Goal: Navigation & Orientation: Find specific page/section

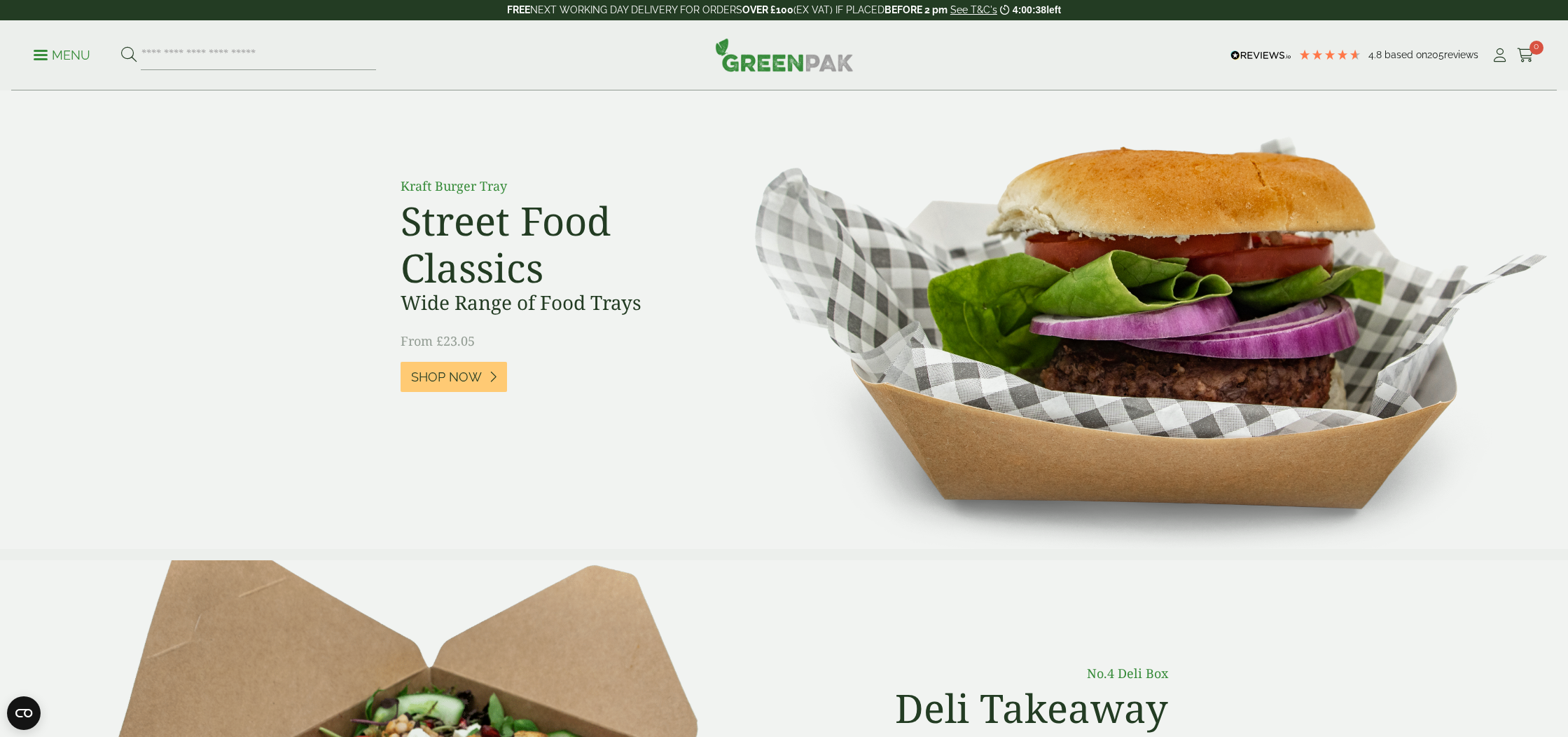
scroll to position [15, 0]
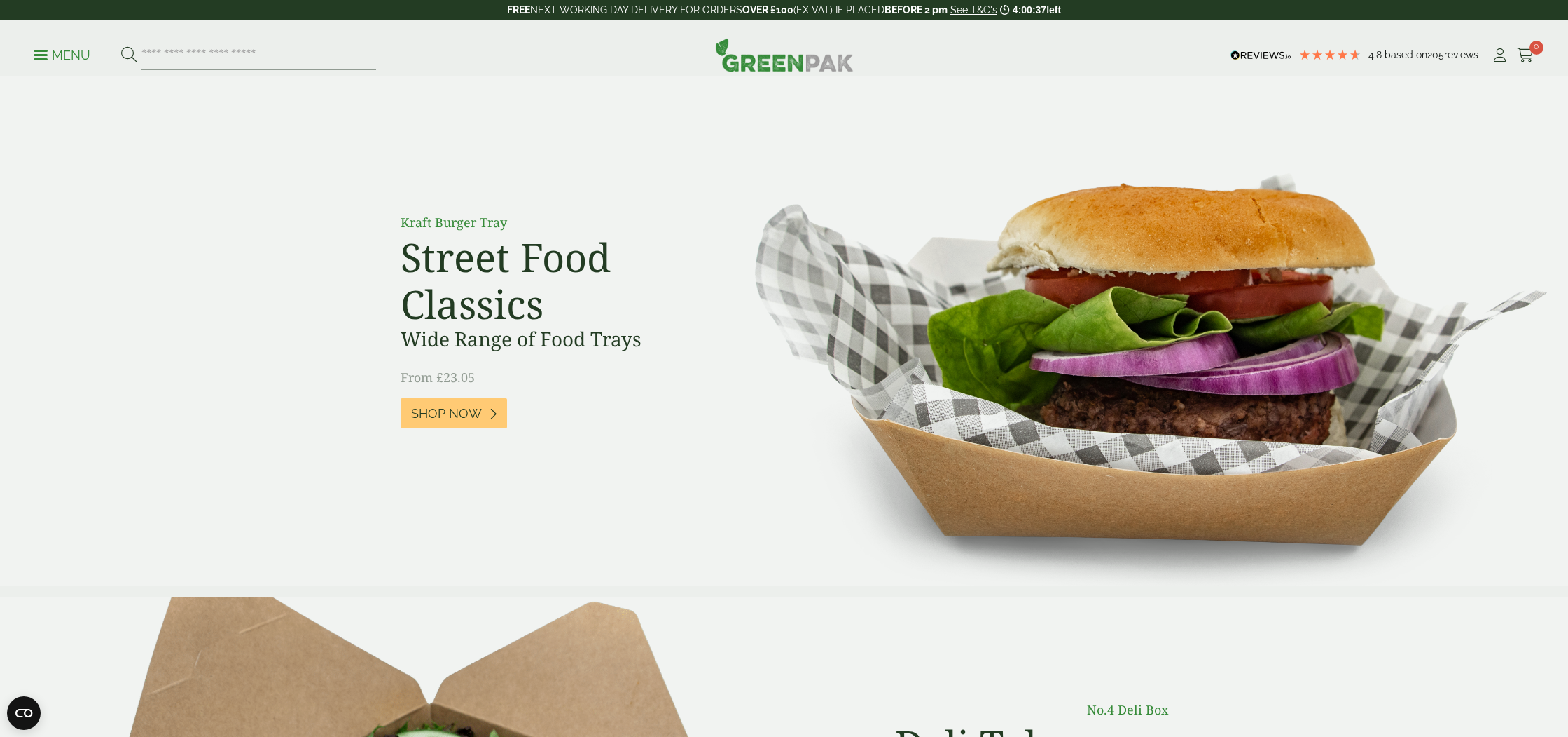
click at [41, 52] on p "Menu" at bounding box center [62, 55] width 56 height 17
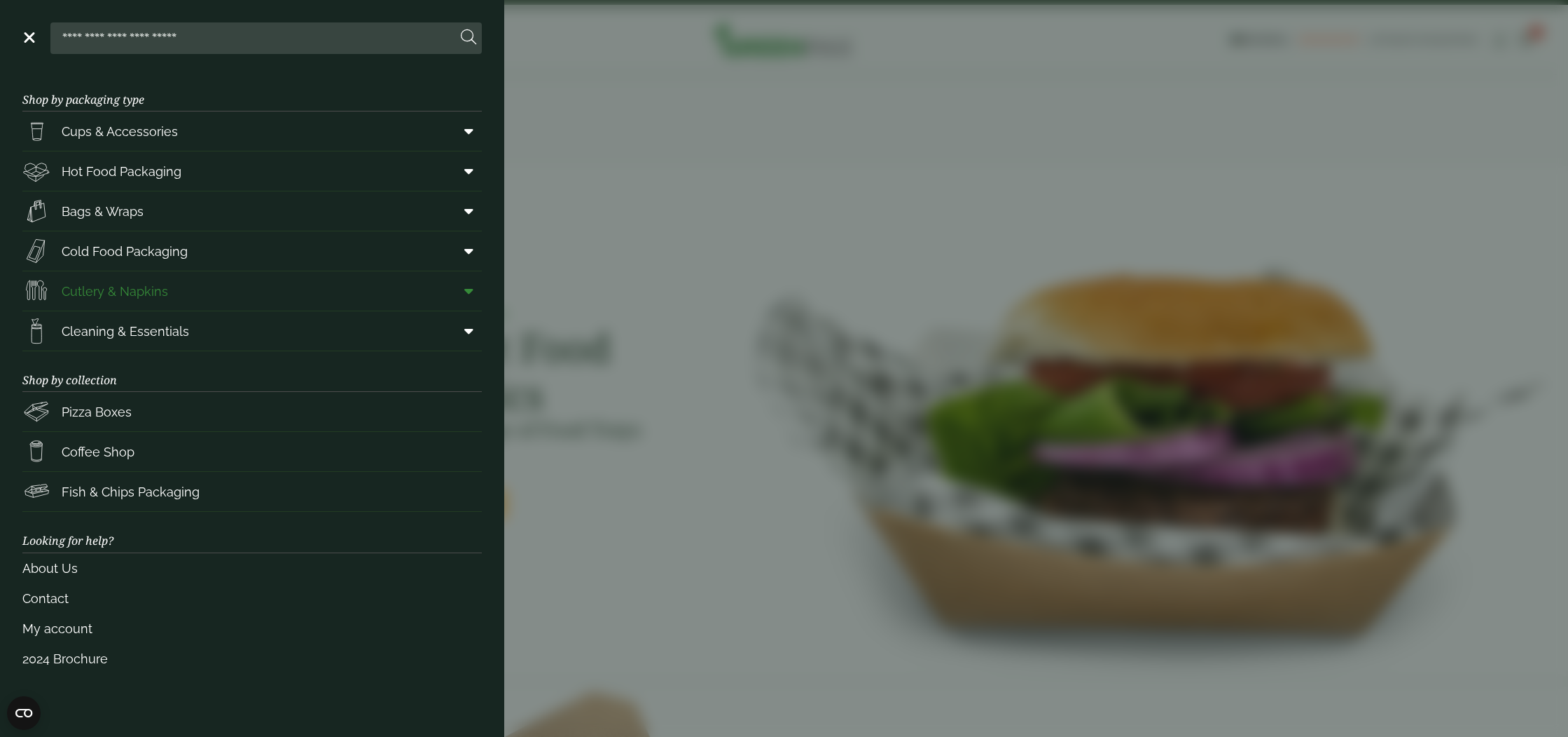
click at [144, 285] on span "Cutlery & Napkins" at bounding box center [114, 291] width 106 height 19
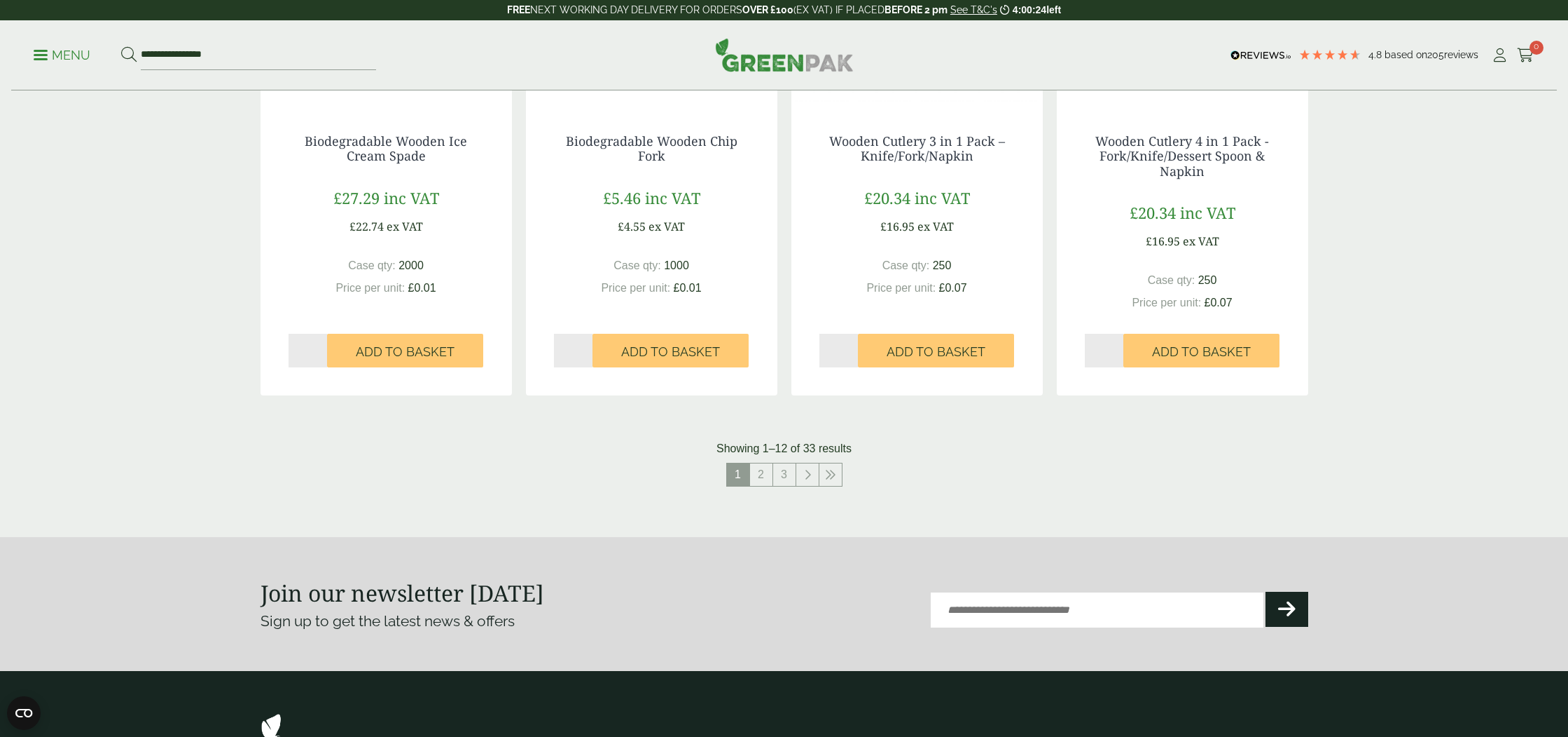
scroll to position [1427, 0]
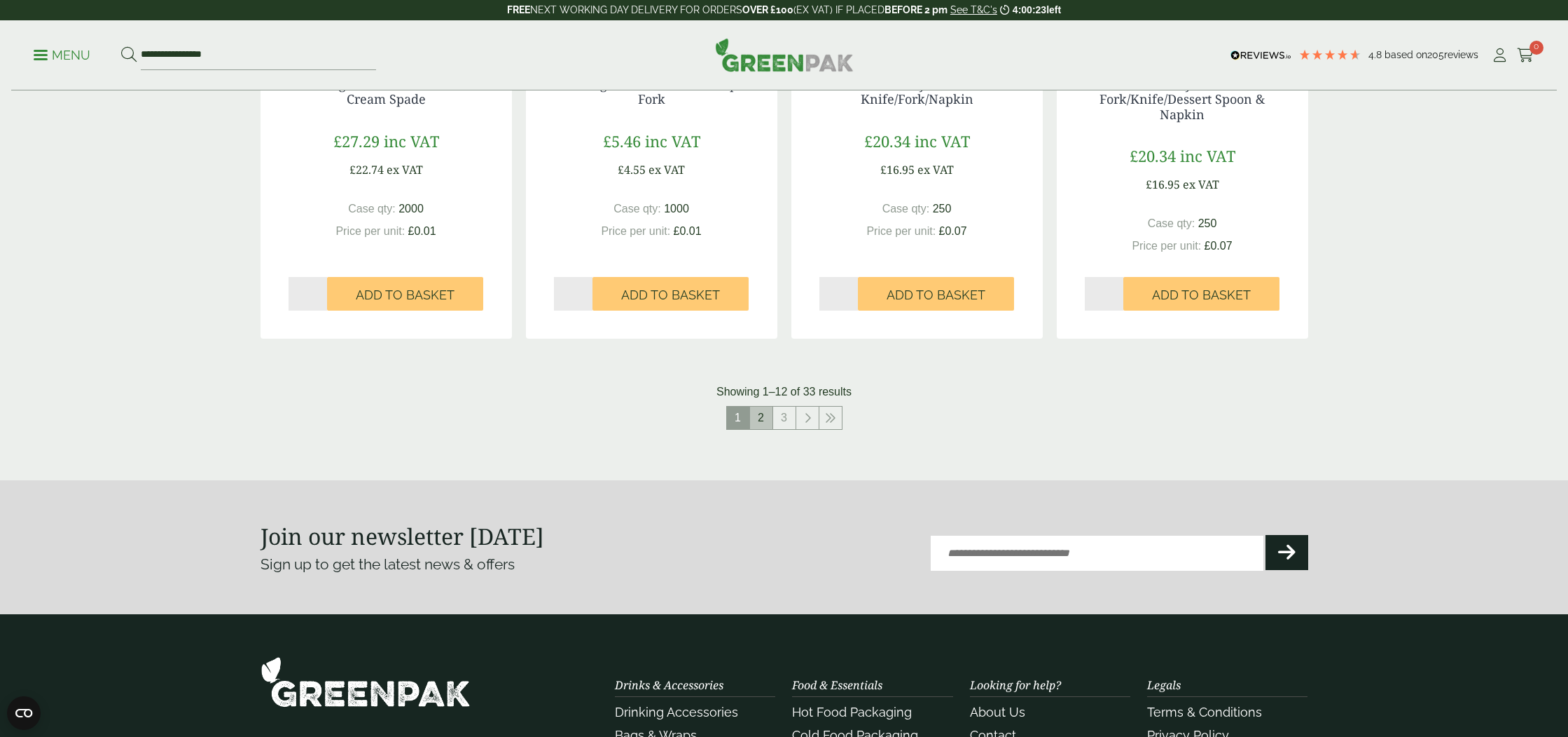
click at [763, 422] on link "2" at bounding box center [761, 417] width 23 height 23
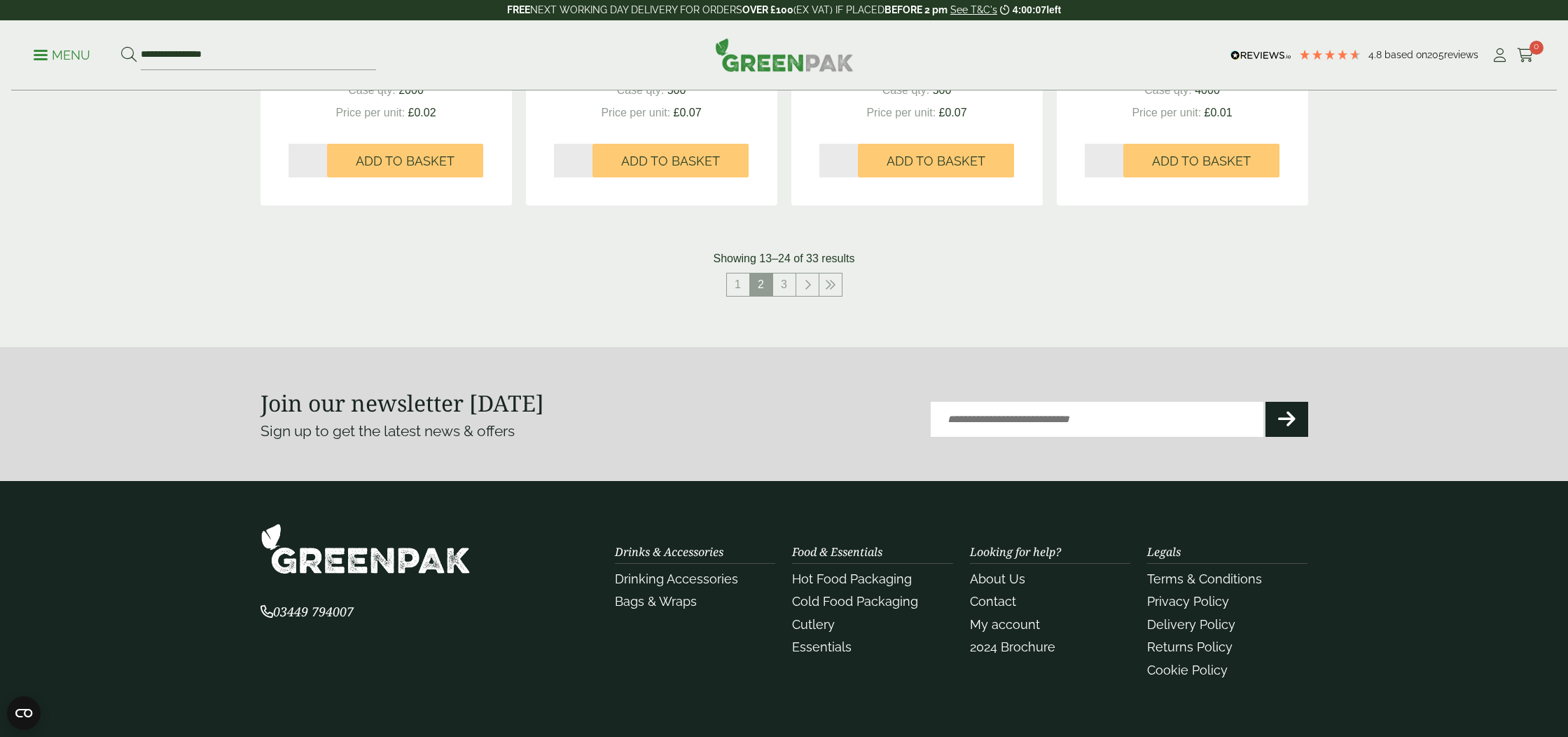
scroll to position [1584, 0]
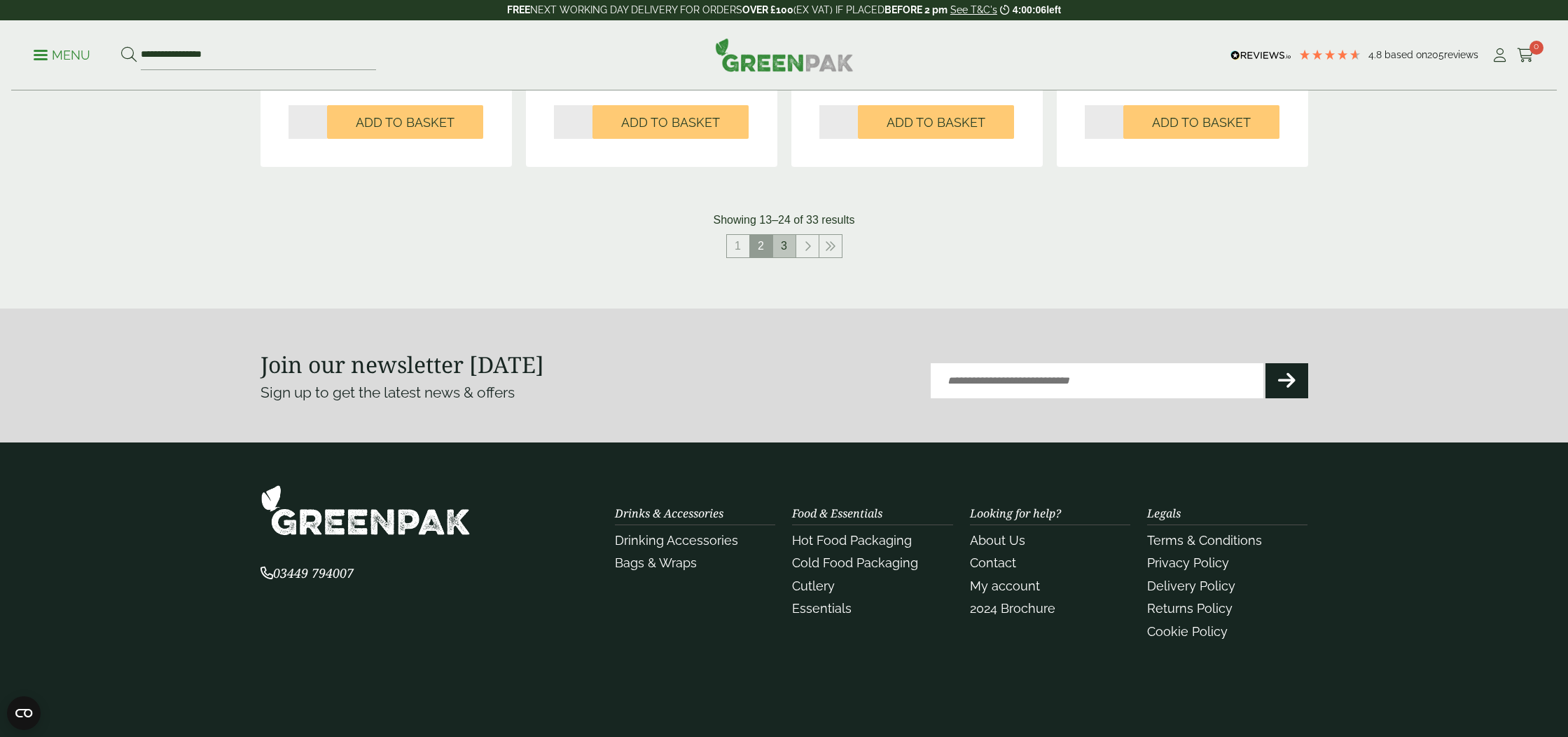
click at [782, 251] on link "3" at bounding box center [785, 246] width 23 height 23
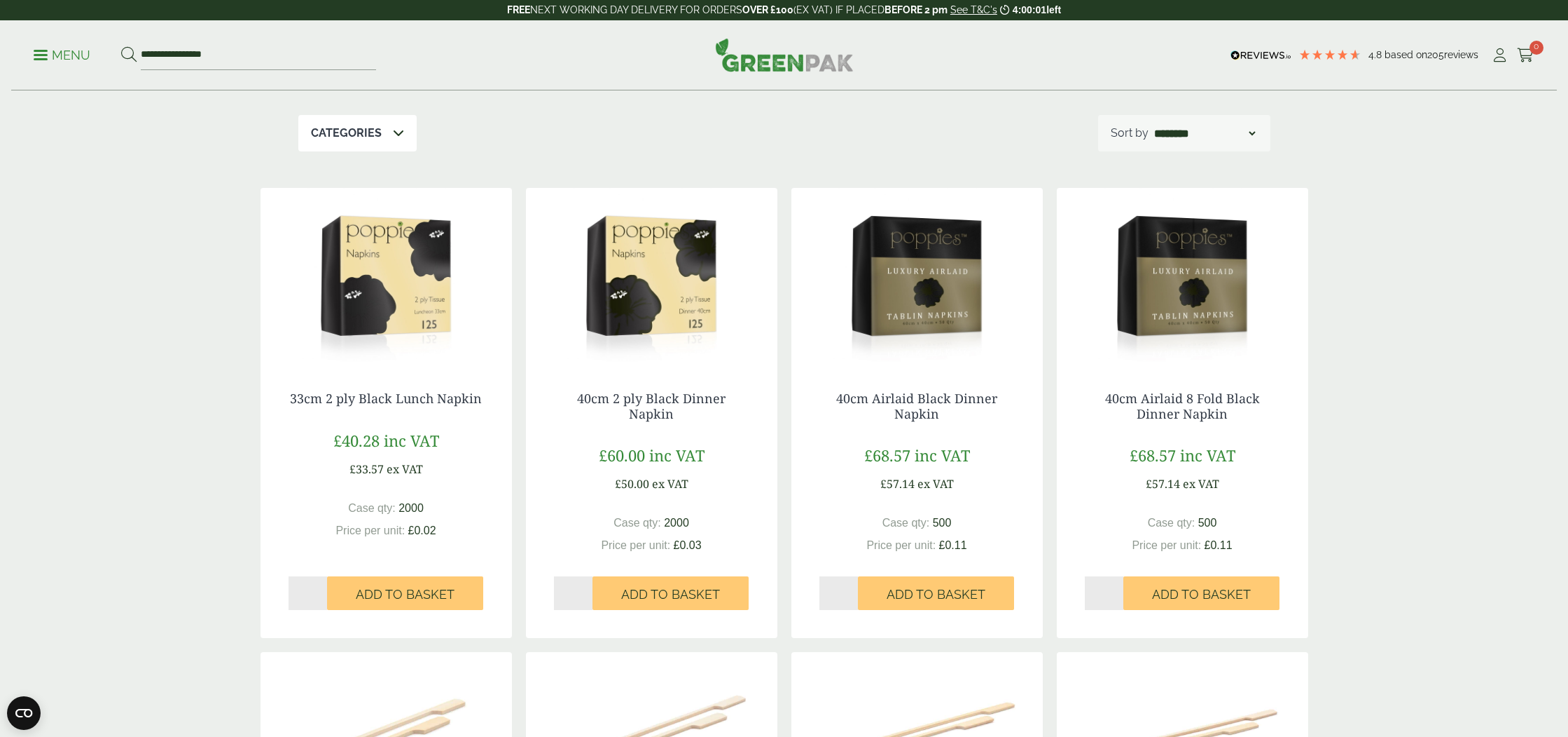
scroll to position [221, 0]
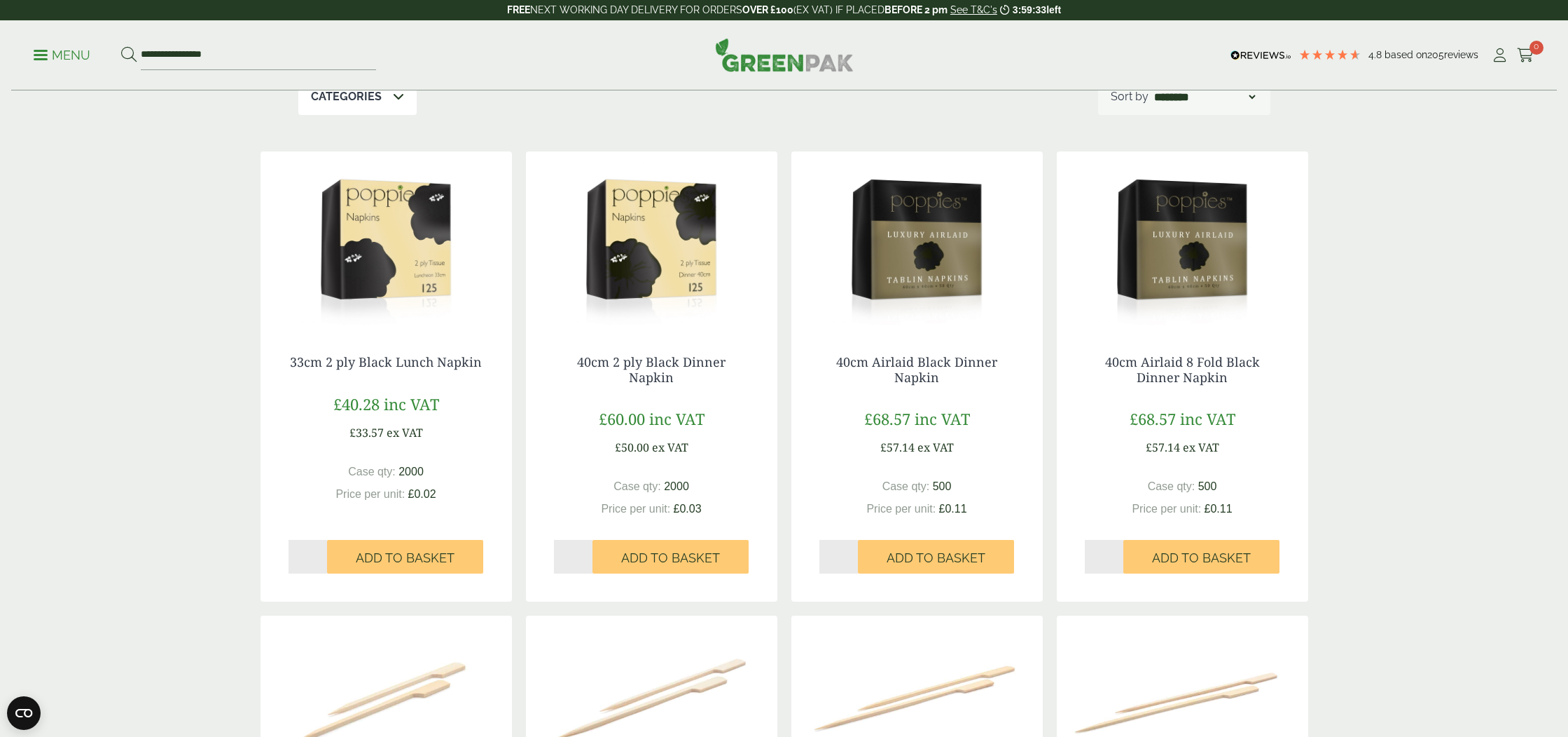
click at [939, 252] on img at bounding box center [917, 239] width 252 height 176
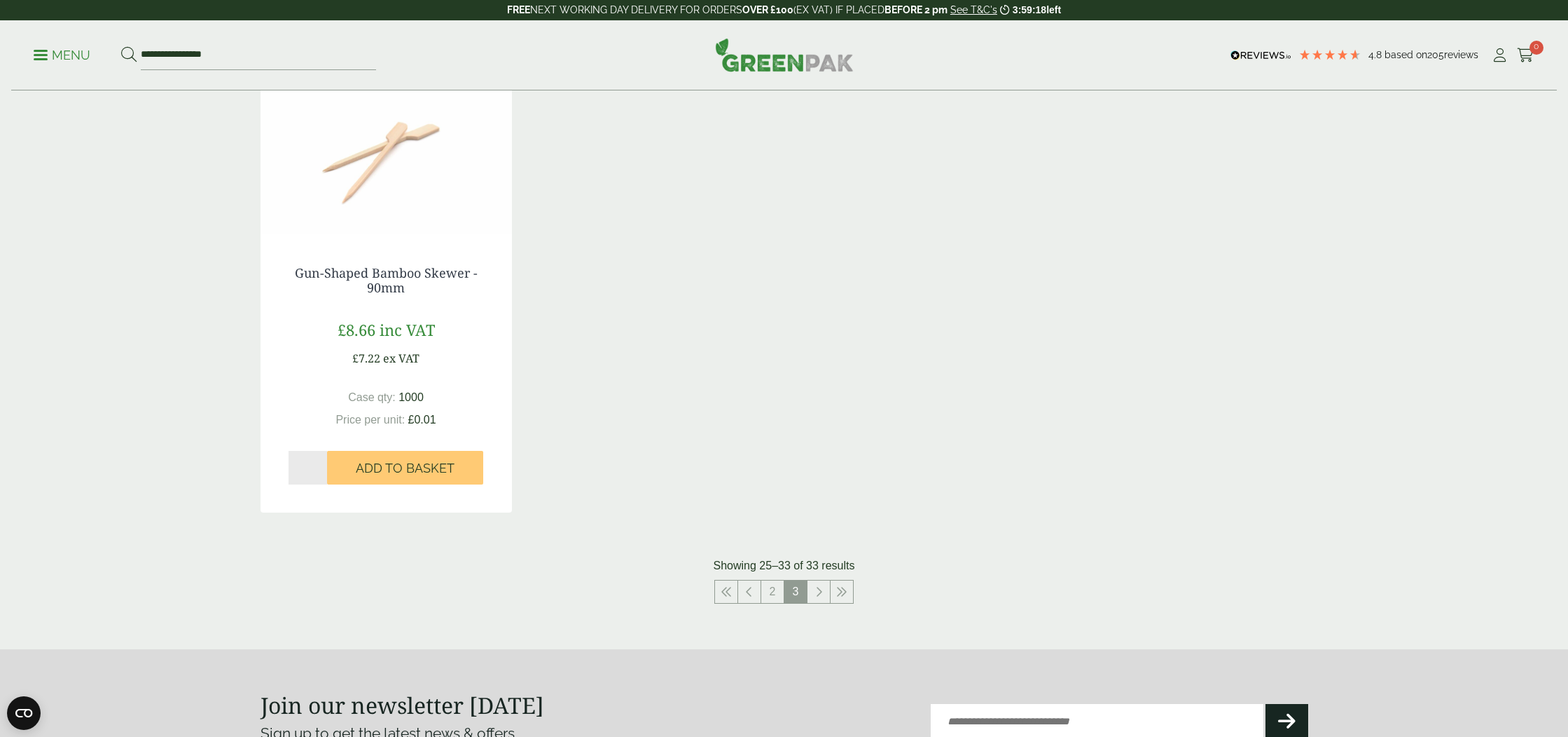
scroll to position [1440, 0]
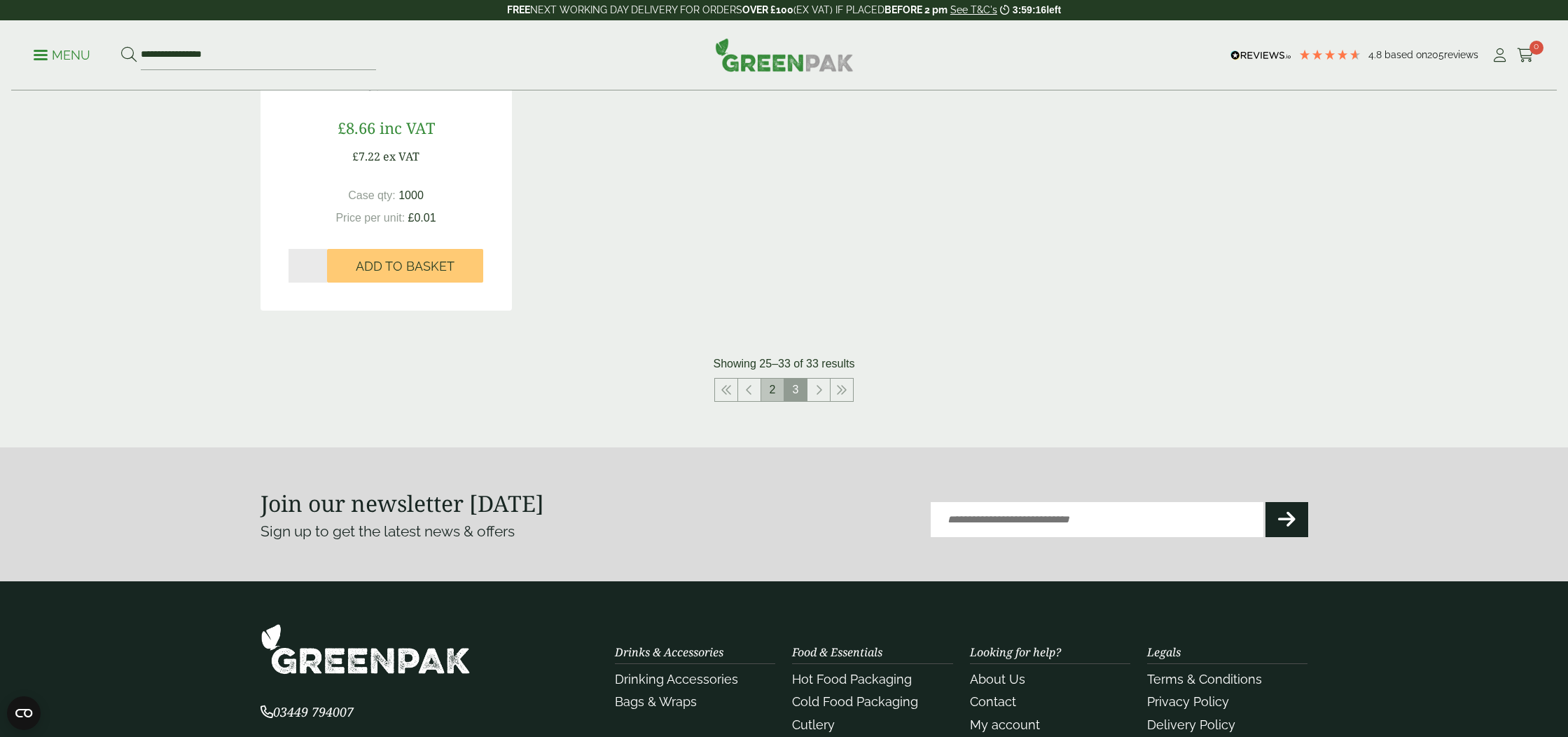
click at [776, 391] on link "2" at bounding box center [773, 390] width 23 height 23
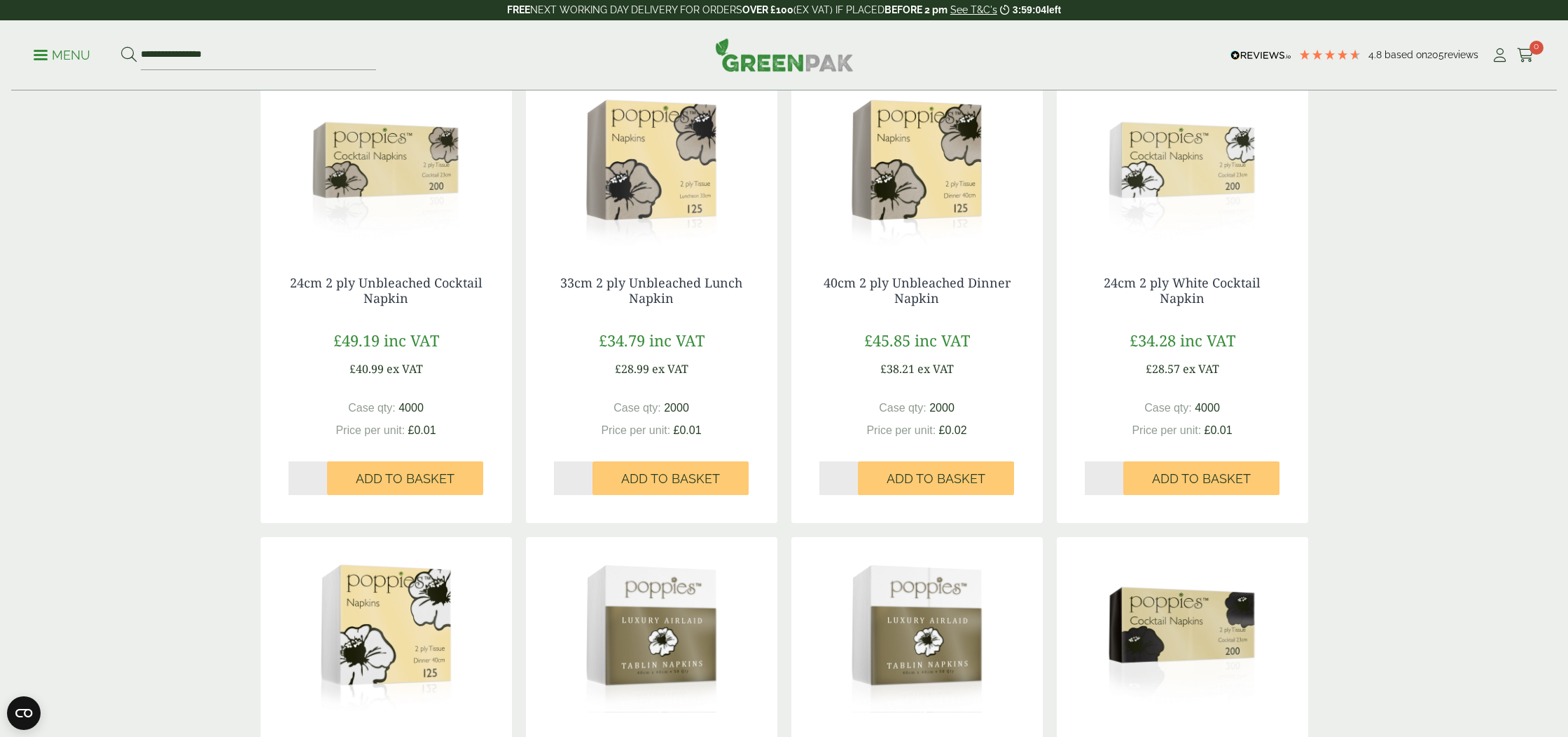
scroll to position [760, 0]
